Goal: Information Seeking & Learning: Learn about a topic

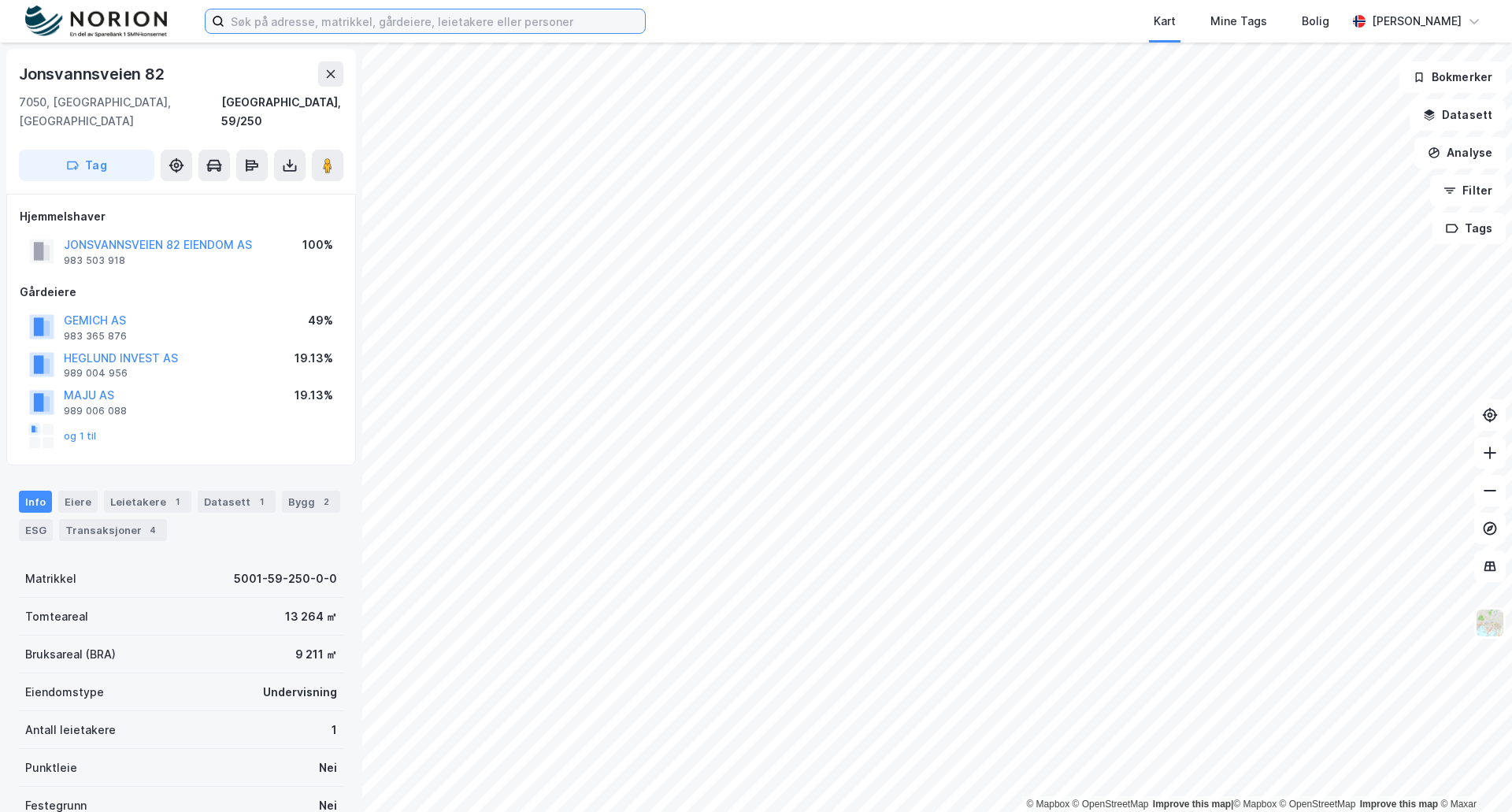
click at [492, 15] on input at bounding box center [434, 21] width 421 height 24
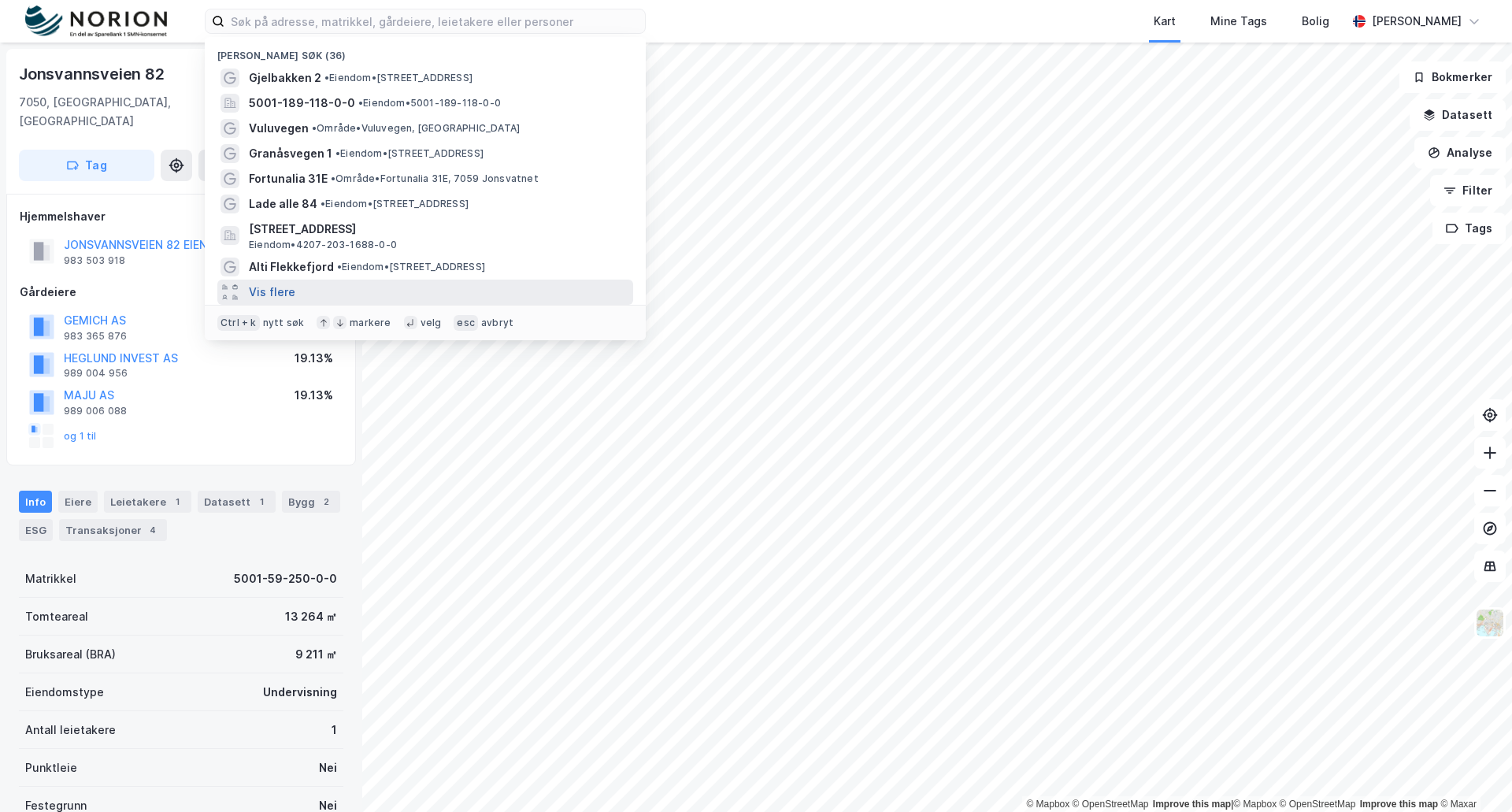
click at [263, 293] on button "Vis flere" at bounding box center [272, 292] width 46 height 19
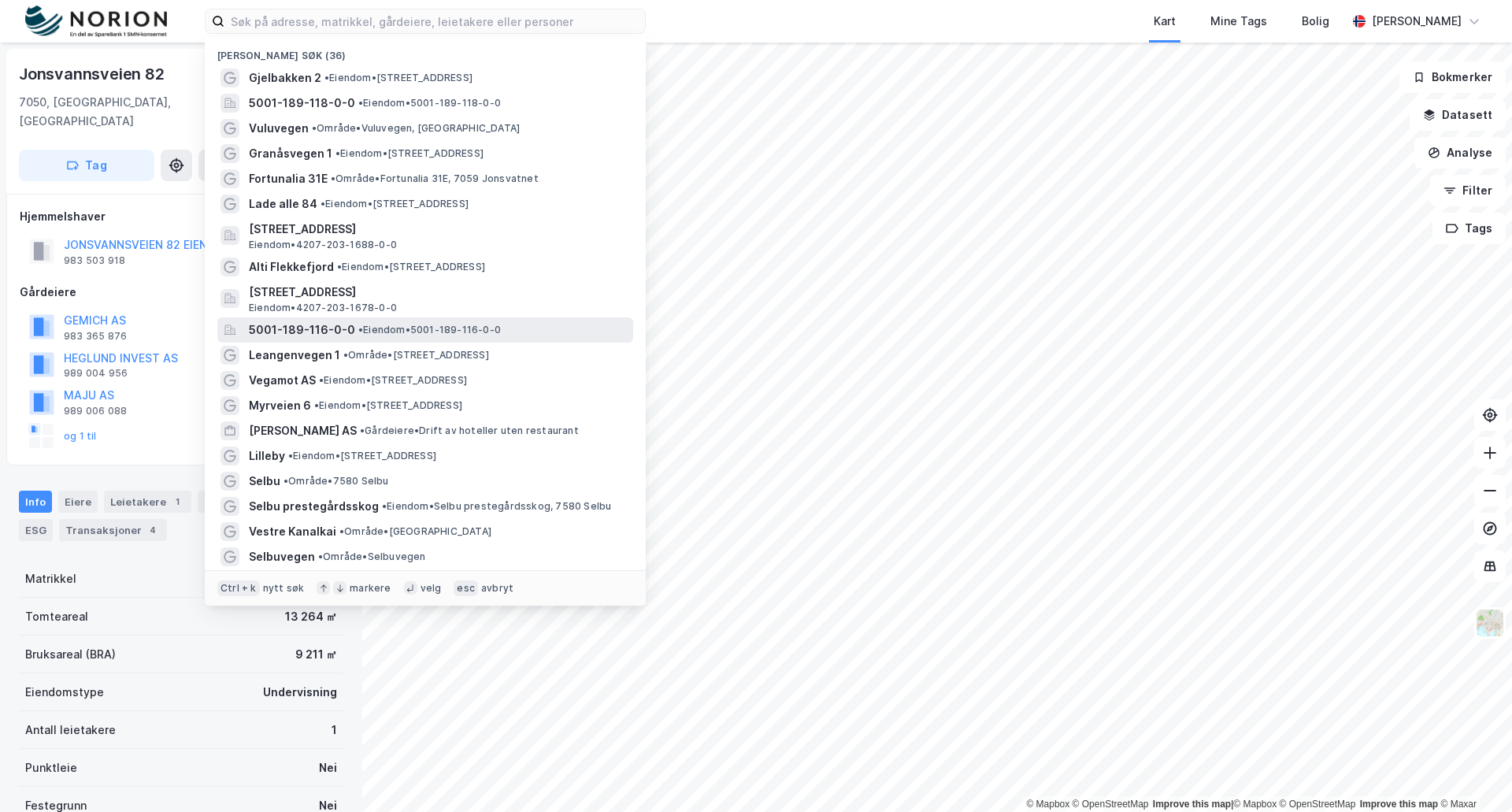
click at [268, 331] on span "5001-189-116-0-0" at bounding box center [302, 330] width 106 height 19
